Goal: Task Accomplishment & Management: Manage account settings

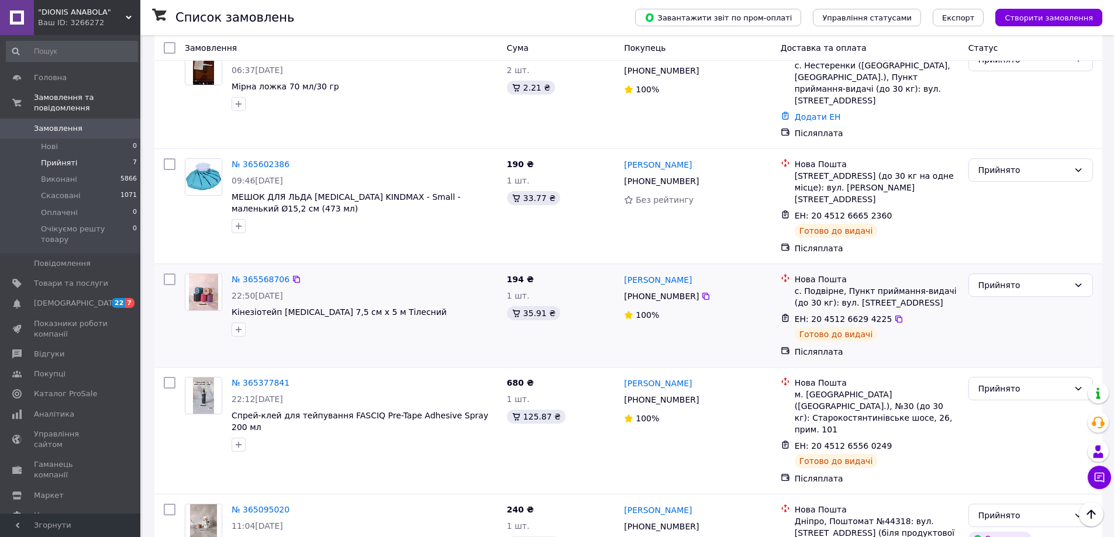
scroll to position [495, 0]
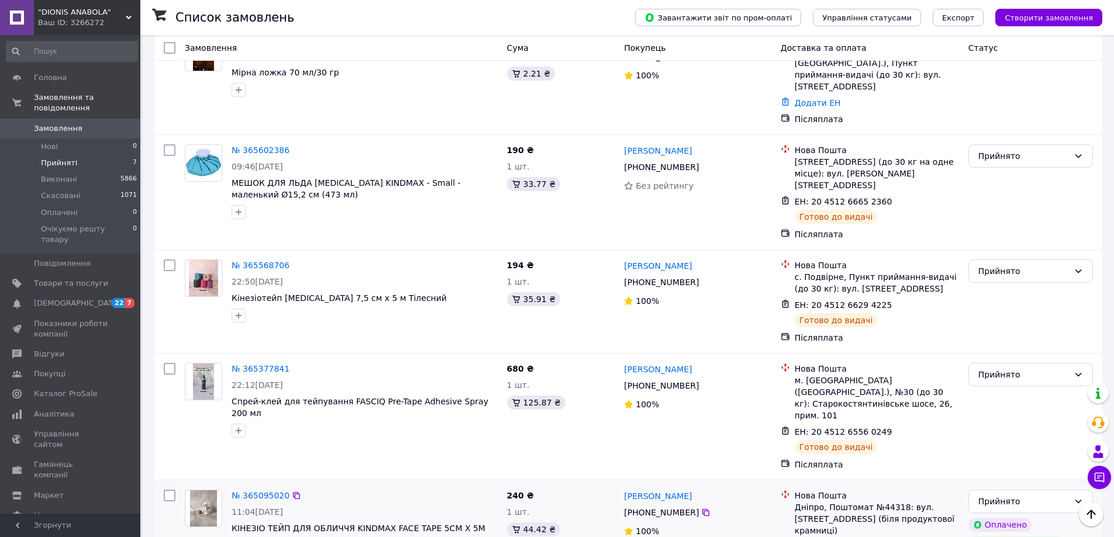
click at [894, 536] on icon at bounding box center [898, 547] width 9 height 9
click at [267, 491] on link "№ 365095020" at bounding box center [261, 495] width 58 height 9
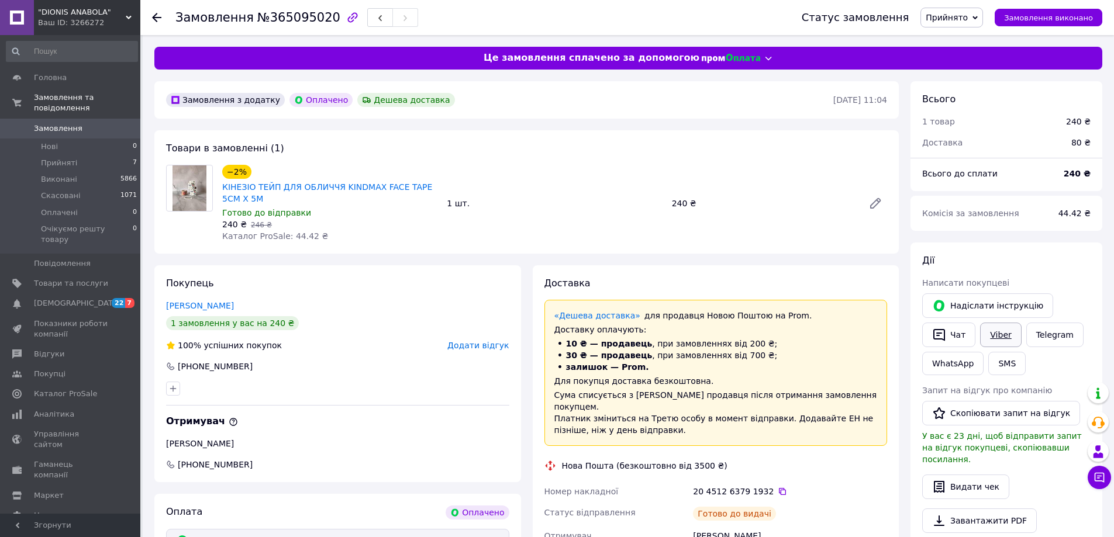
click at [1003, 339] on link "Viber" at bounding box center [1000, 335] width 41 height 25
click at [999, 370] on button "SMS" at bounding box center [1006, 363] width 37 height 23
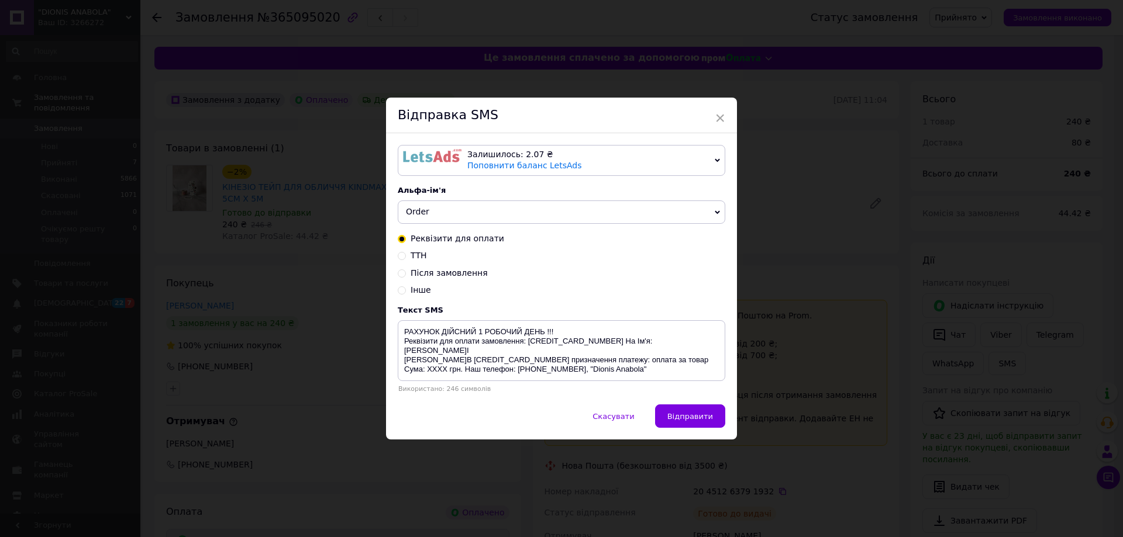
click at [446, 213] on span "Order" at bounding box center [561, 212] width 327 height 23
click at [473, 191] on div "Альфа-ім'я" at bounding box center [561, 189] width 327 height 9
click at [909, 281] on div "× Відправка SMS Залишилось: 2.07 ₴ Поповнити баланс LetsAds Підключити SMSClub …" at bounding box center [561, 268] width 1123 height 537
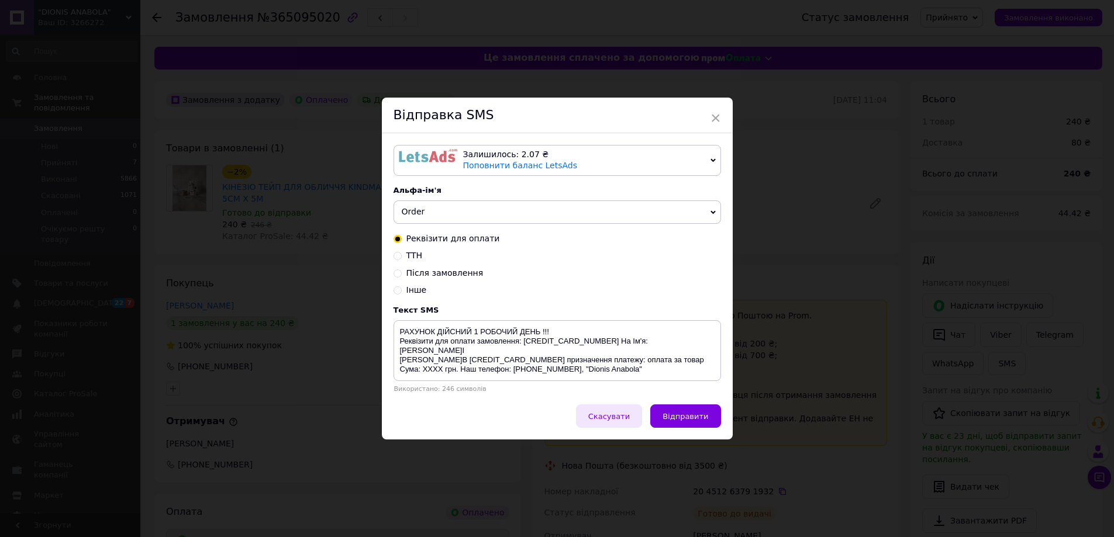
click at [618, 420] on span "Скасувати" at bounding box center [609, 416] width 42 height 9
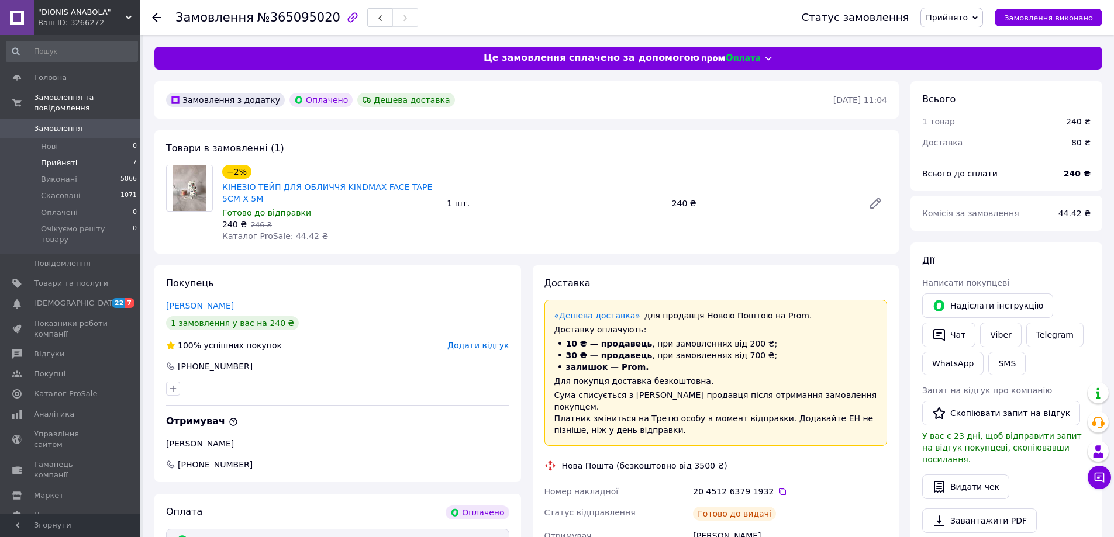
click at [79, 157] on li "Прийняті 7" at bounding box center [72, 163] width 144 height 16
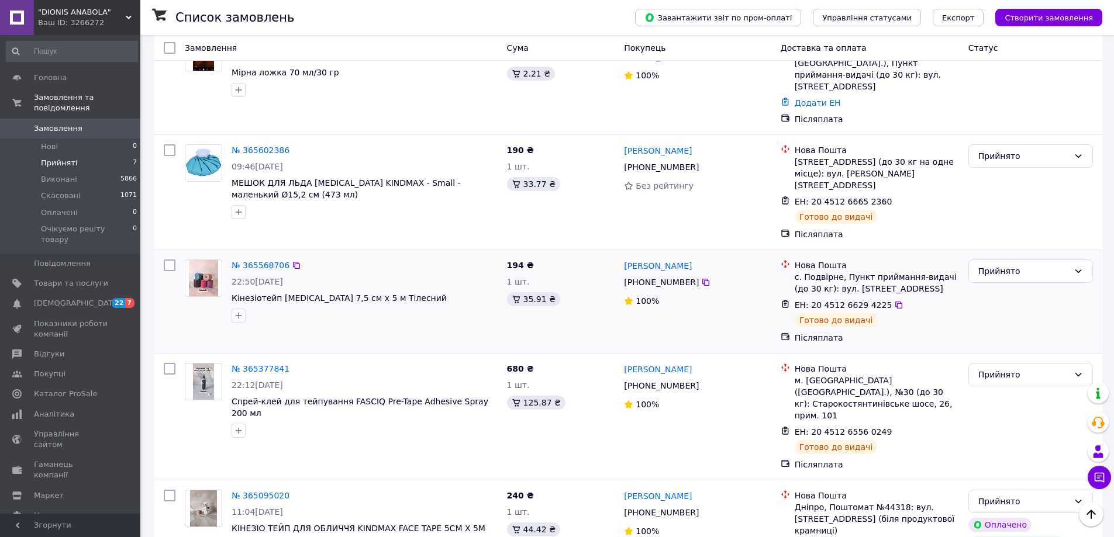
scroll to position [495, 0]
drag, startPoint x: 884, startPoint y: 361, endPoint x: 858, endPoint y: 357, distance: 26.1
click at [894, 427] on icon at bounding box center [898, 431] width 9 height 9
click at [249, 364] on link "№ 365377841" at bounding box center [261, 368] width 58 height 9
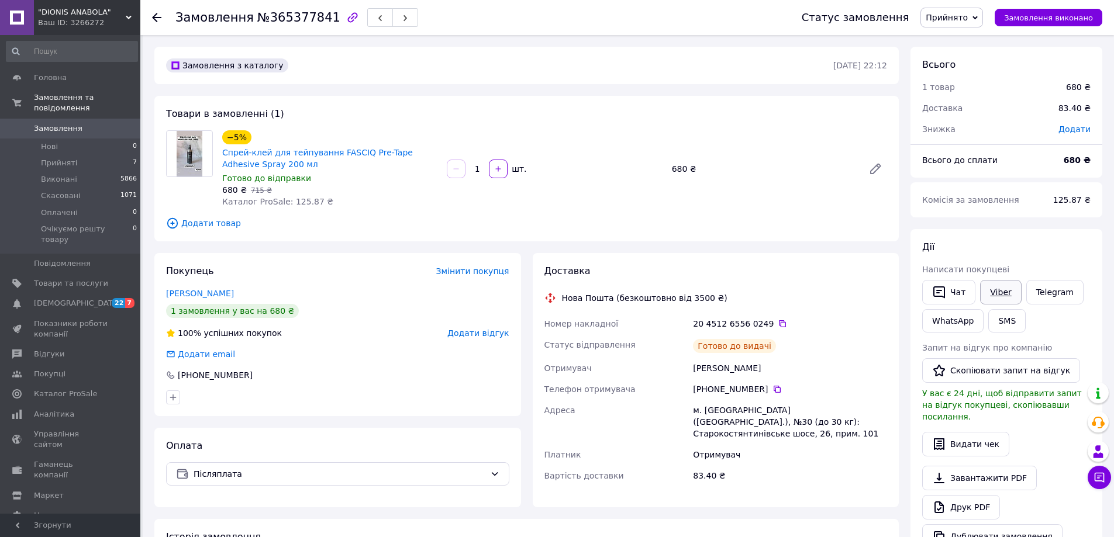
click at [986, 284] on link "Viber" at bounding box center [1000, 292] width 41 height 25
click at [1000, 284] on link "Viber" at bounding box center [1000, 292] width 41 height 25
click at [762, 476] on div "Доставка Нова Пошта (безкоштовно від 3500 ₴) Номер накладної 20 4512 6556 0249 …" at bounding box center [715, 380] width 343 height 231
click at [76, 155] on li "Прийняті 7" at bounding box center [72, 163] width 144 height 16
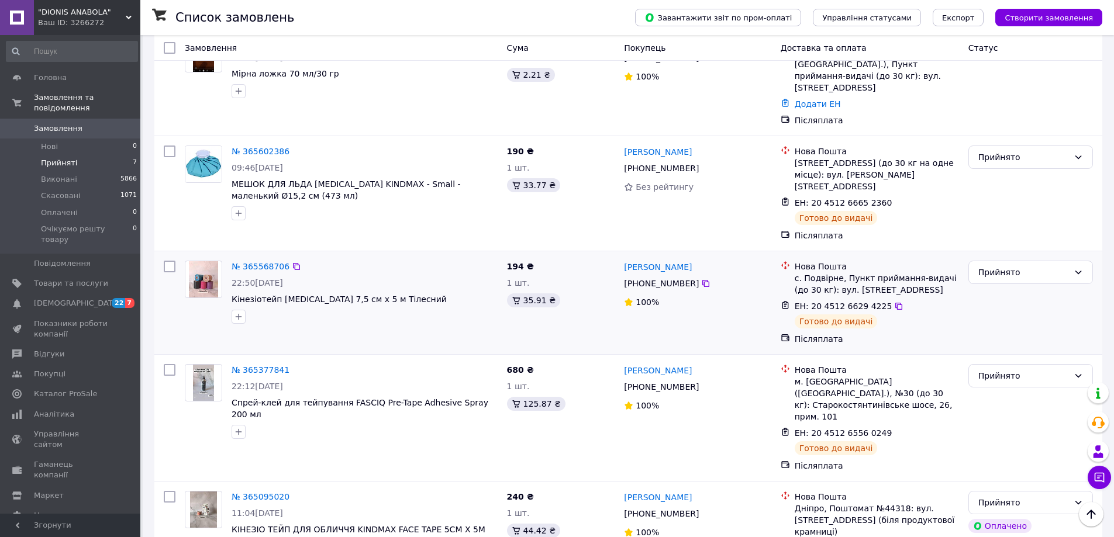
scroll to position [495, 0]
click at [894, 301] on icon at bounding box center [898, 305] width 9 height 9
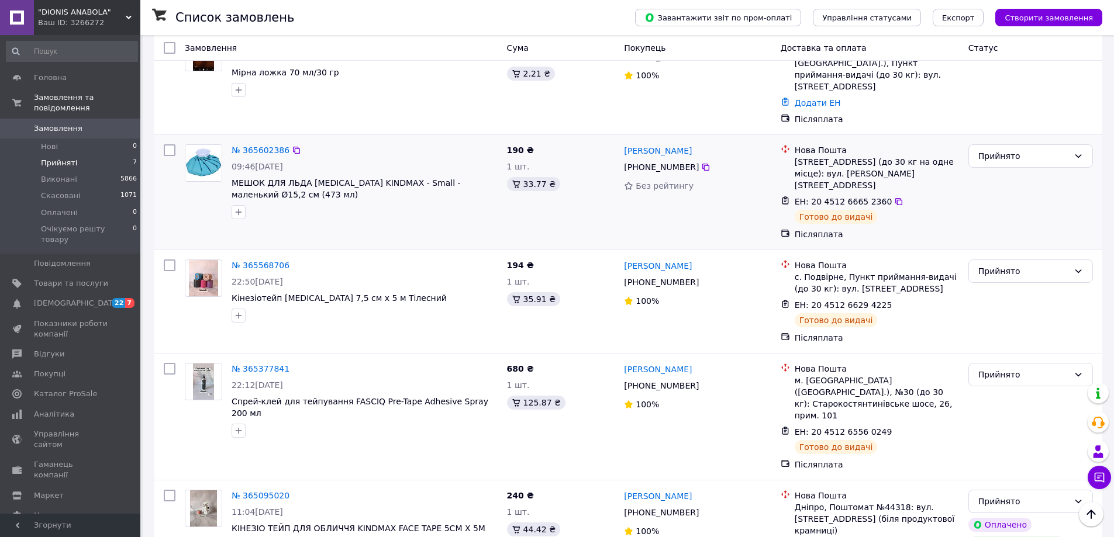
click at [894, 197] on icon at bounding box center [898, 201] width 9 height 9
click at [106, 155] on li "Прийняті 7" at bounding box center [72, 163] width 144 height 16
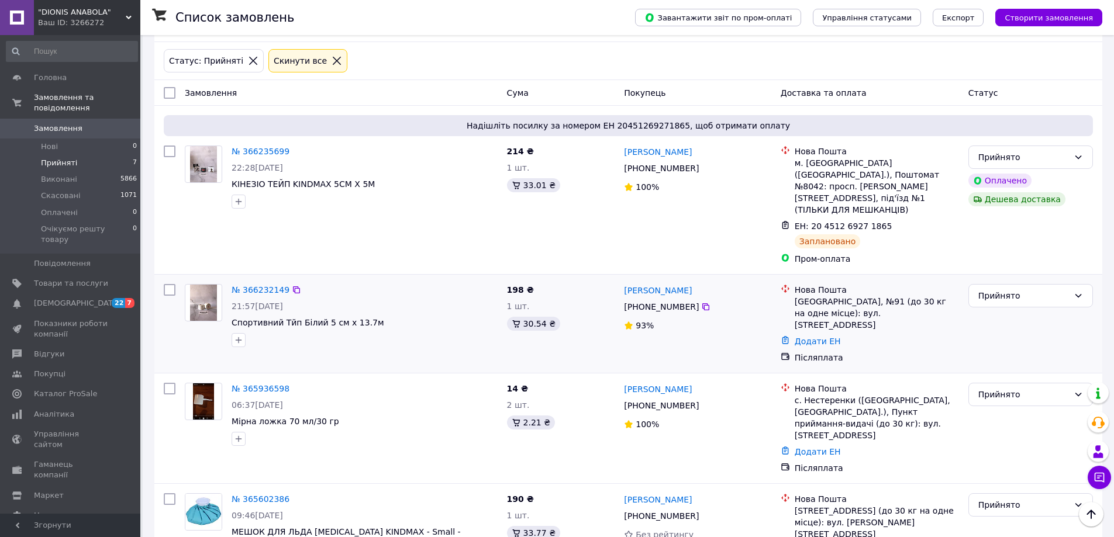
scroll to position [175, 0]
